Goal: Information Seeking & Learning: Compare options

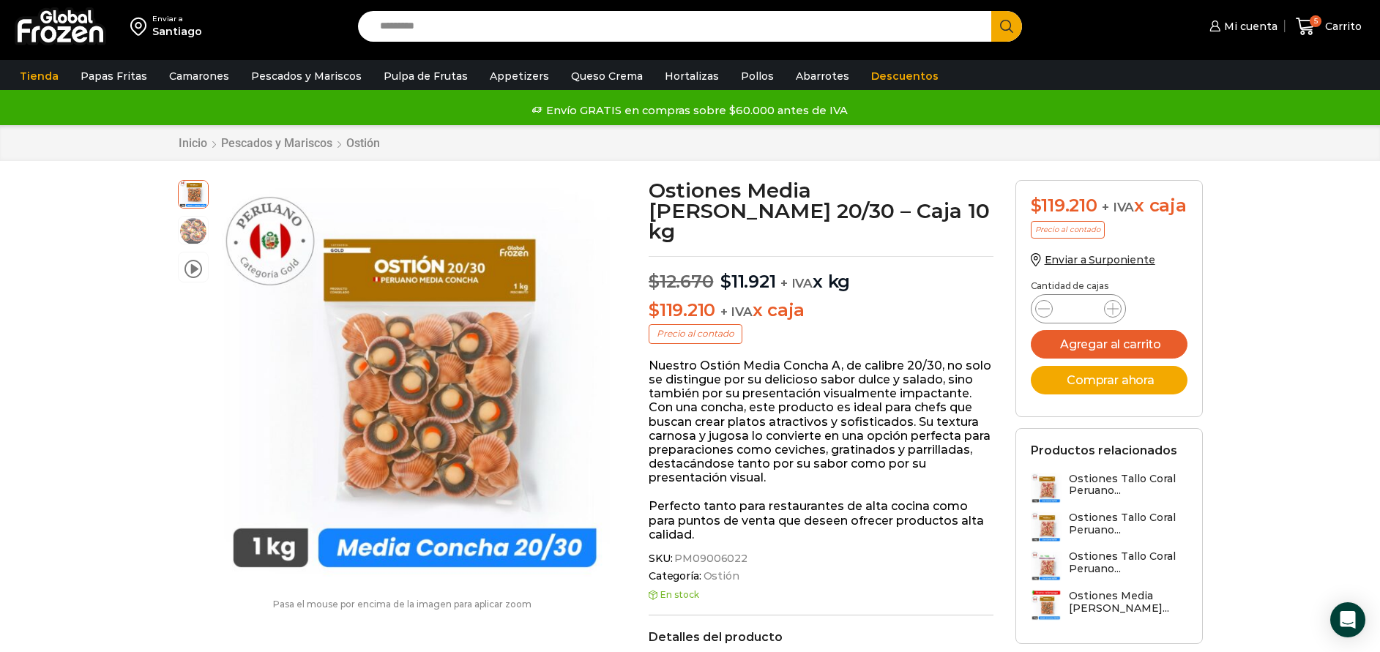
click at [575, 31] on input "Search input" at bounding box center [679, 26] width 612 height 31
type input "******"
click at [991, 11] on button "Search" at bounding box center [1006, 26] width 31 height 31
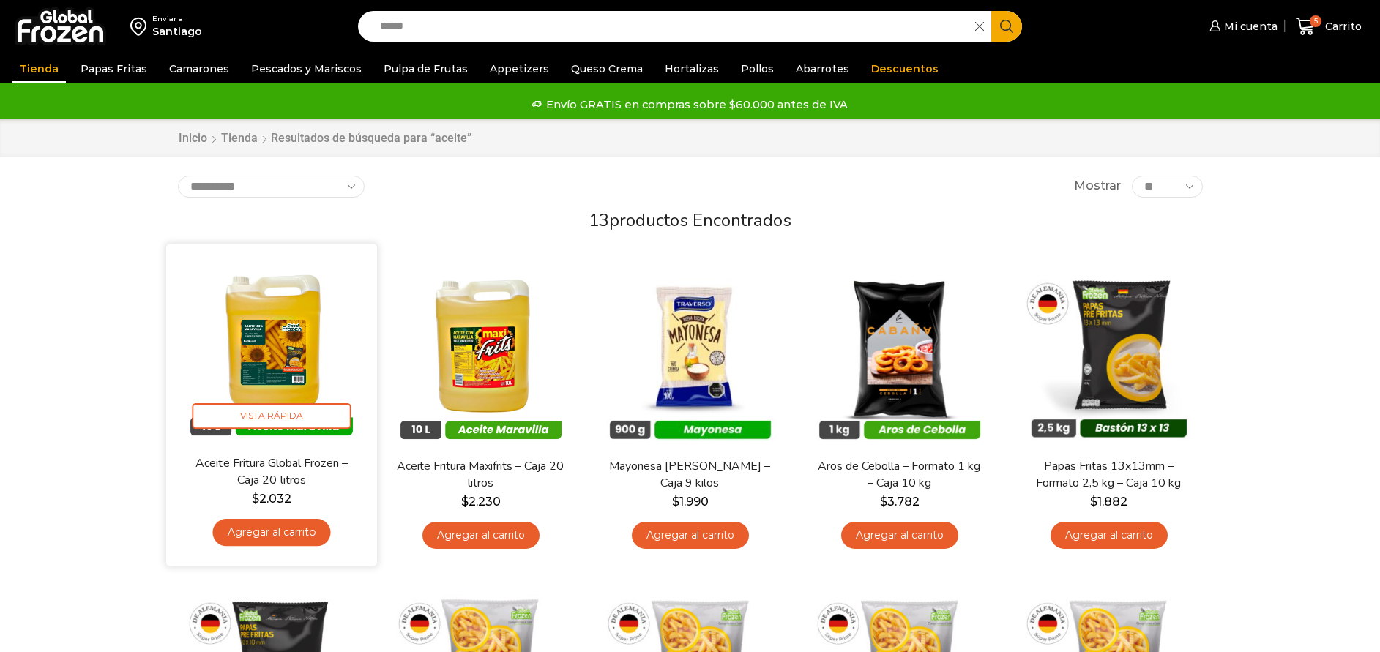
click at [293, 337] on img at bounding box center [271, 350] width 189 height 189
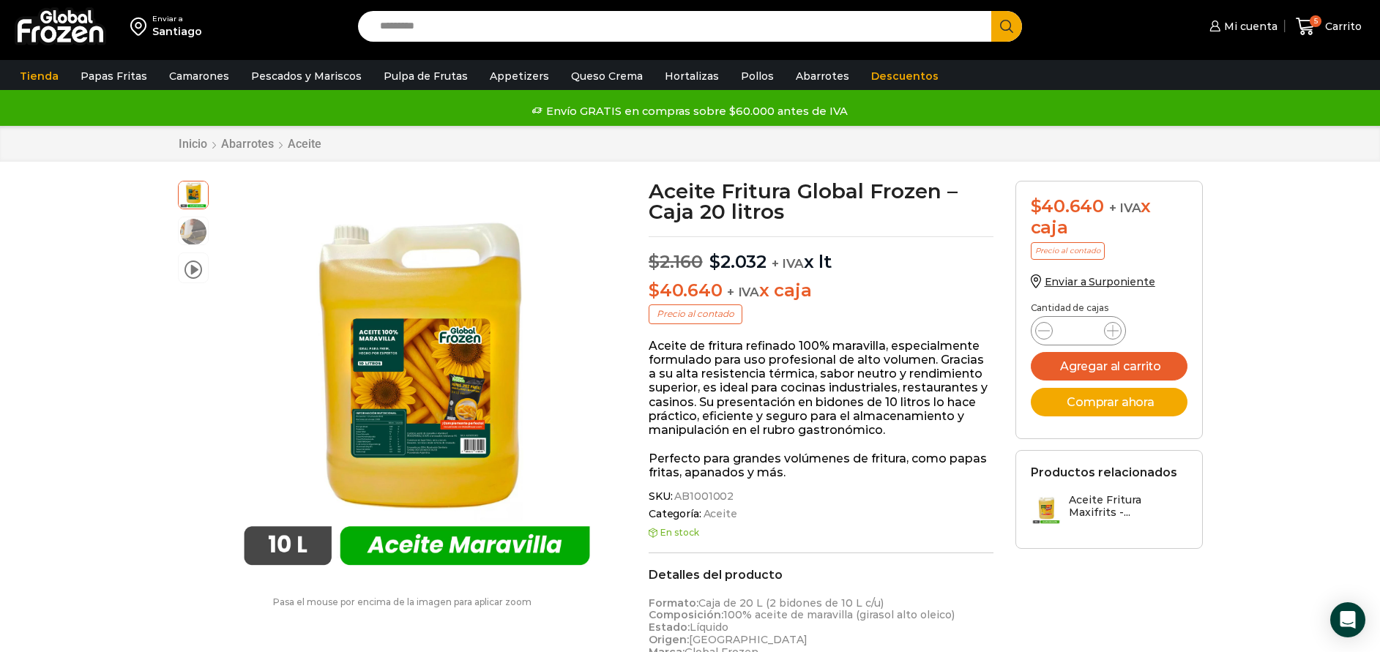
drag, startPoint x: 648, startPoint y: 288, endPoint x: 830, endPoint y: 297, distance: 182.5
click at [830, 297] on div "Aceite Fritura Global Frozen – Caja 20 litros $ 2.160 Original price was: $2.16…" at bounding box center [821, 635] width 367 height 909
copy p "$ 40.640 + IVA x caja"
click at [624, 35] on input "Search input" at bounding box center [679, 26] width 612 height 31
type input "*******"
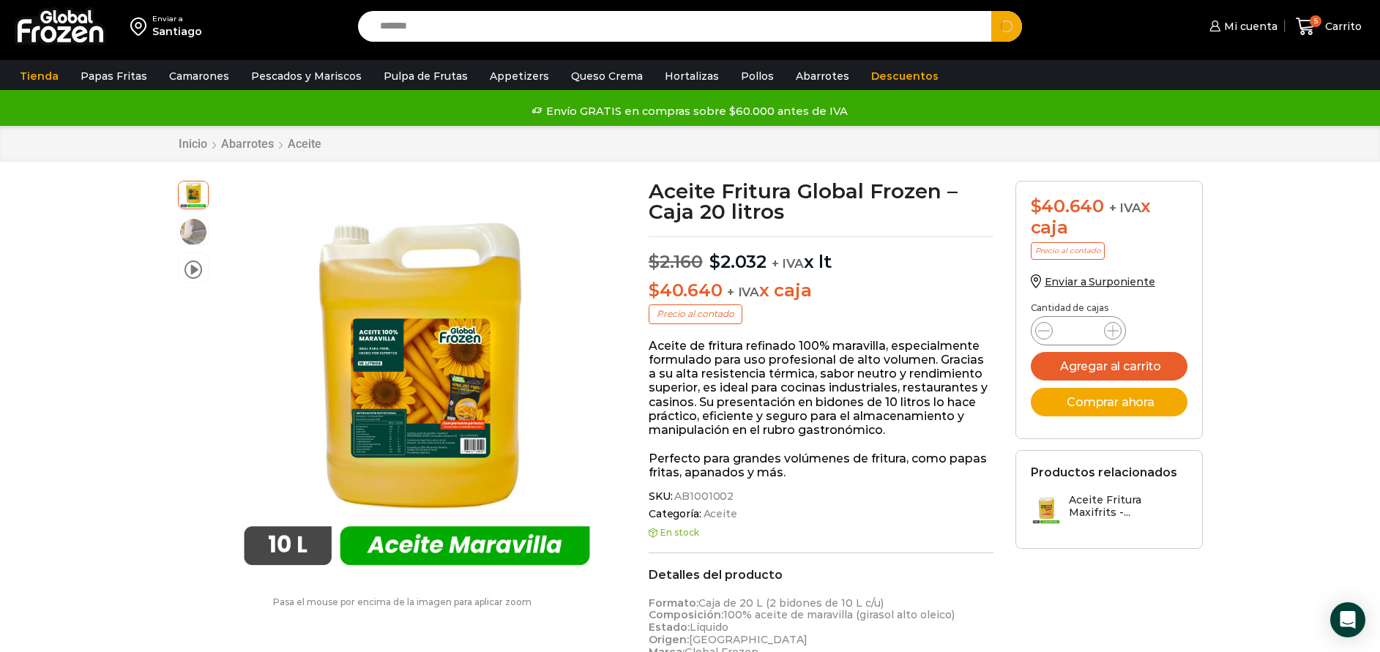
click at [991, 11] on button "Search" at bounding box center [1006, 26] width 31 height 31
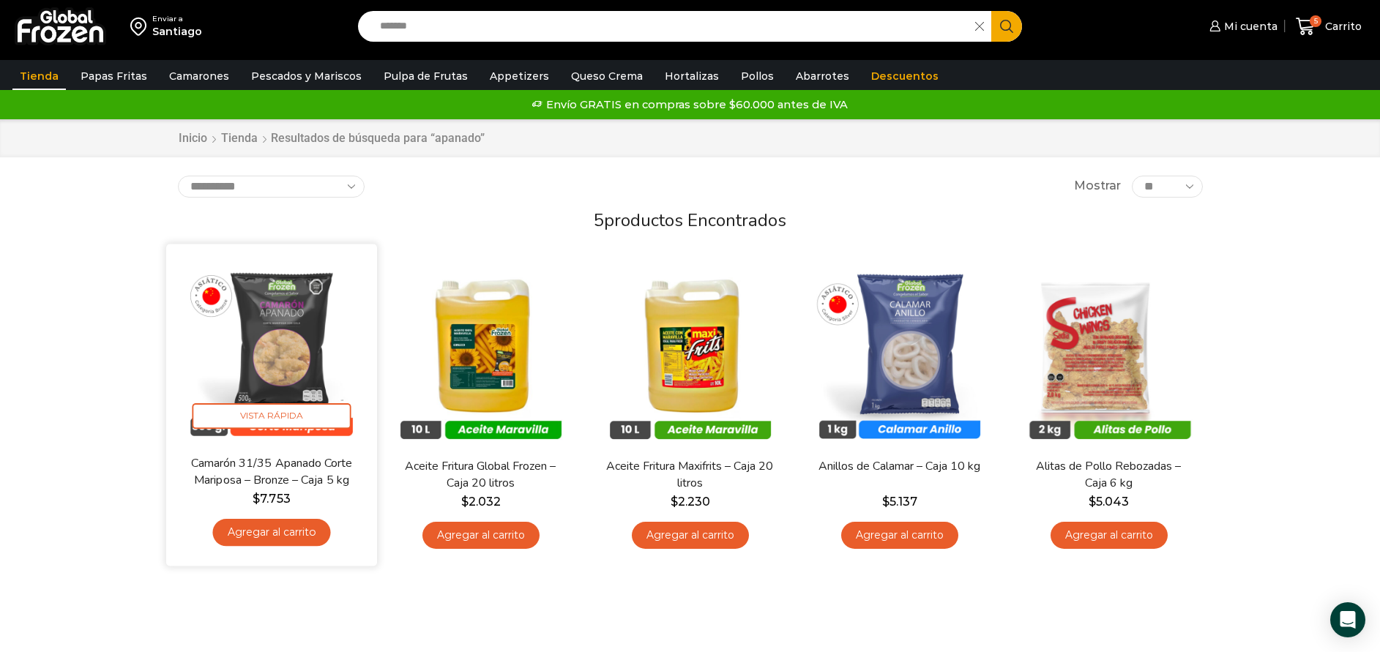
click at [291, 332] on img at bounding box center [271, 350] width 189 height 189
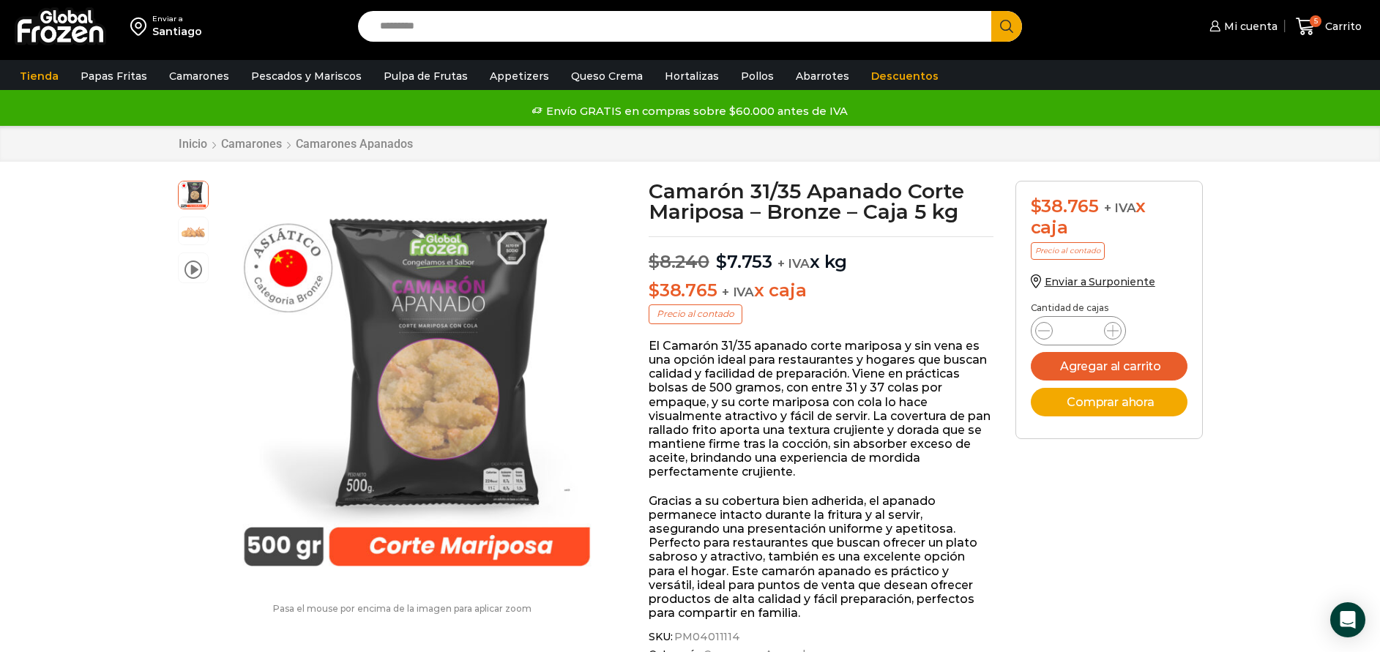
drag, startPoint x: 637, startPoint y: 294, endPoint x: 829, endPoint y: 289, distance: 191.9
copy p "$ 38.765 + IVA x caja"
click at [457, 21] on input "Search input" at bounding box center [679, 26] width 612 height 31
type input "*******"
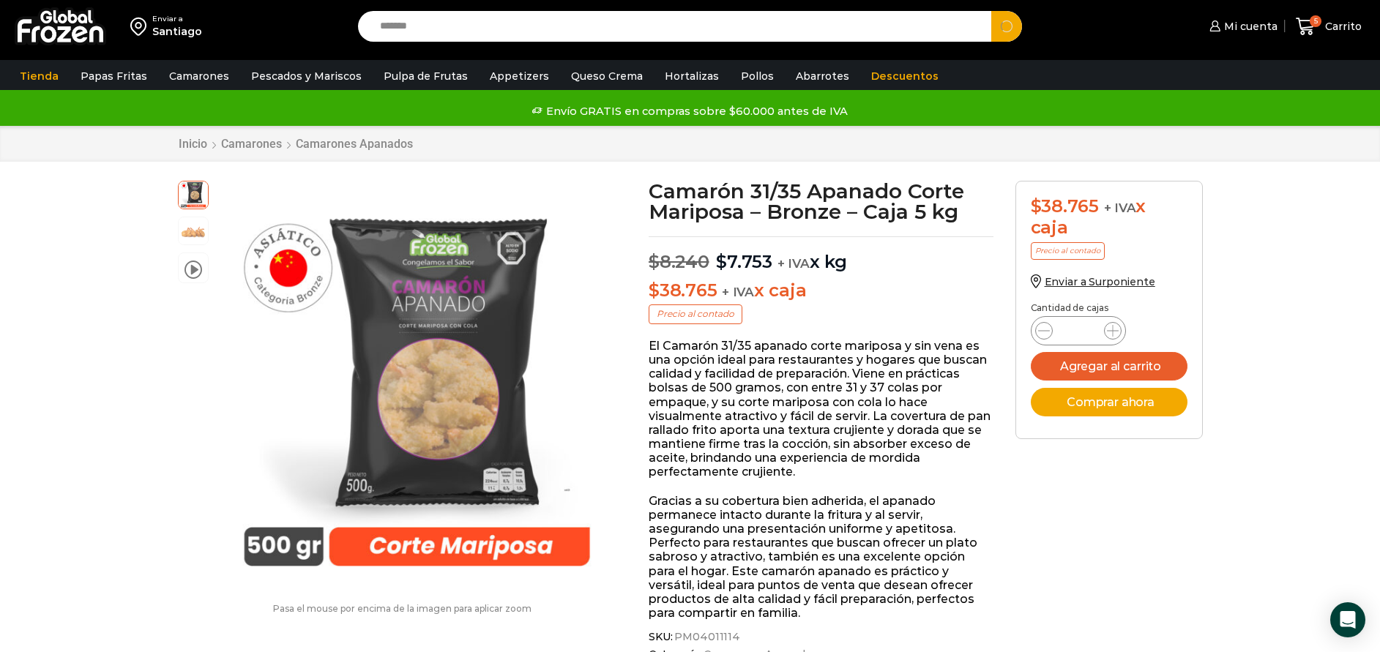
click at [991, 11] on button "Search" at bounding box center [1006, 26] width 31 height 31
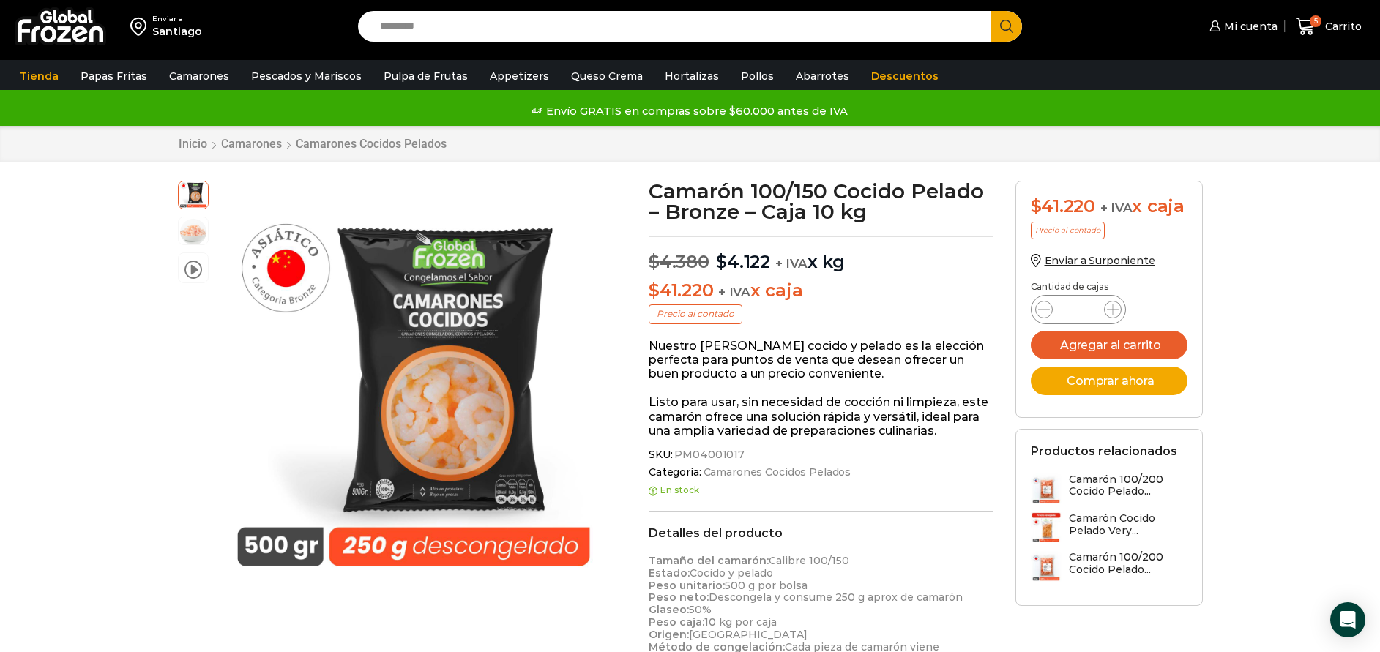
drag, startPoint x: 641, startPoint y: 286, endPoint x: 830, endPoint y: 291, distance: 189.7
click at [830, 291] on div "Camarón 100/150 Cocido Pelado – Bronze – Caja 10 kg $ 4.380 Original price was:…" at bounding box center [821, 633] width 367 height 904
copy p "$ 41.220 + IVA x caja"
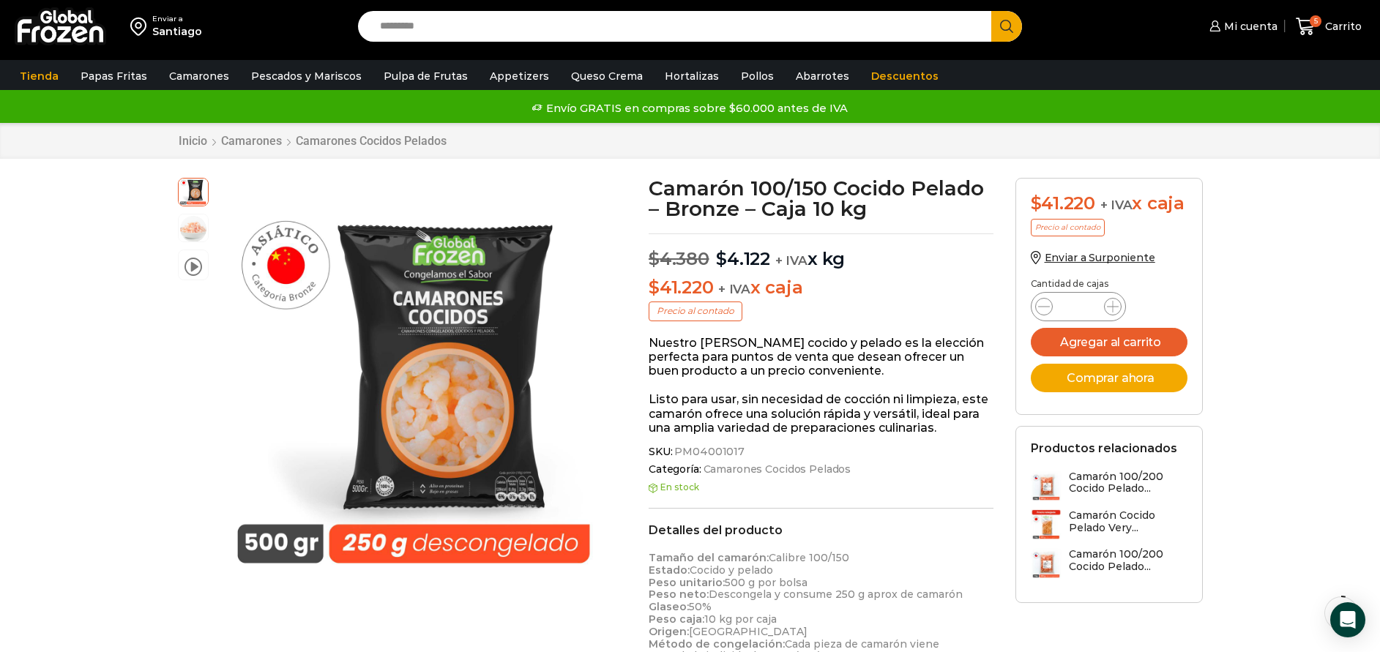
scroll to position [1, 0]
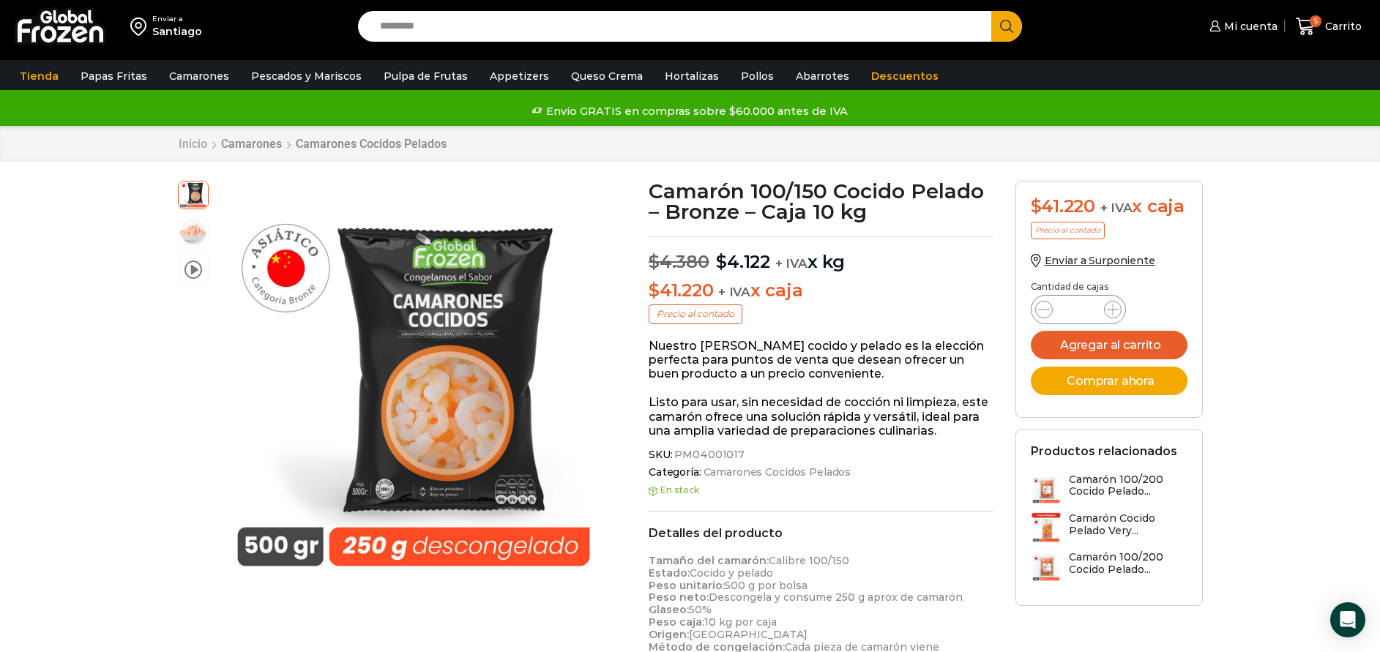
click at [193, 144] on link "Inicio" at bounding box center [193, 144] width 30 height 14
